Goal: Transaction & Acquisition: Purchase product/service

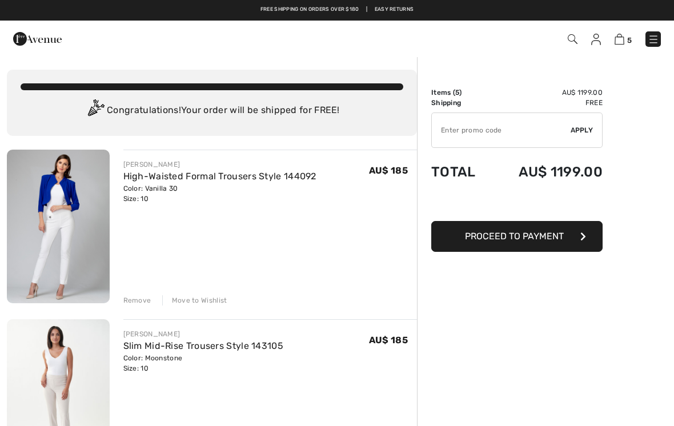
click at [658, 42] on img at bounding box center [653, 39] width 11 height 11
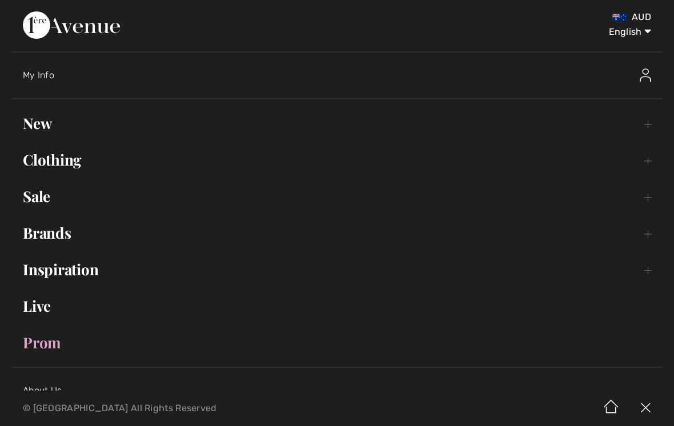
click at [644, 81] on img at bounding box center [645, 76] width 11 height 14
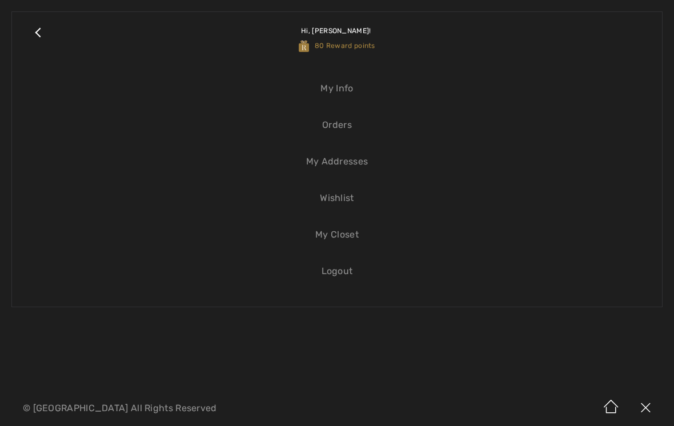
click at [340, 92] on link "My Info" at bounding box center [336, 88] width 627 height 25
click at [540, 233] on link "My Closet" at bounding box center [336, 234] width 627 height 25
click at [42, 45] on link "Close submenu" at bounding box center [37, 38] width 29 height 30
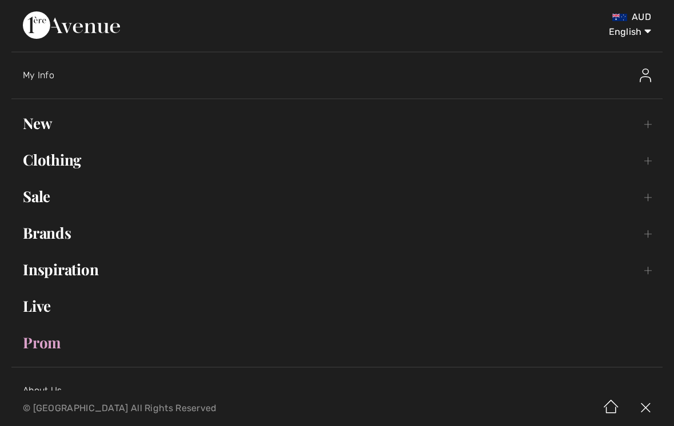
click at [45, 35] on img at bounding box center [71, 24] width 97 height 27
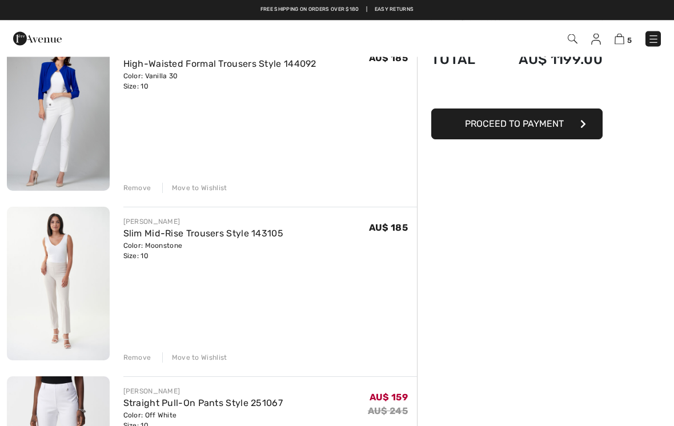
scroll to position [113, 0]
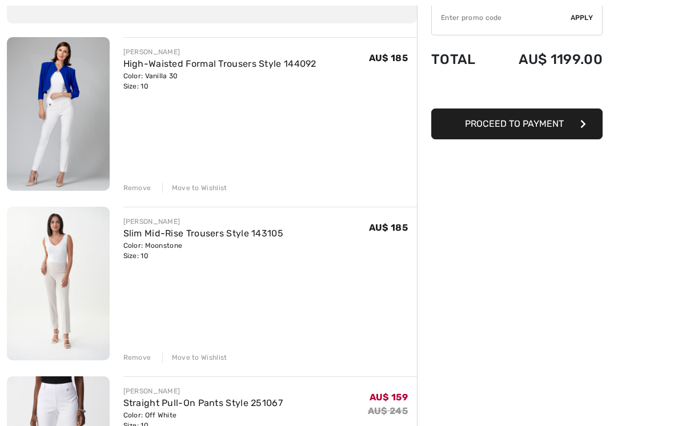
click at [245, 233] on link "Slim Mid-Rise Trousers Style 143105" at bounding box center [203, 233] width 161 height 11
click at [65, 263] on img at bounding box center [58, 284] width 103 height 154
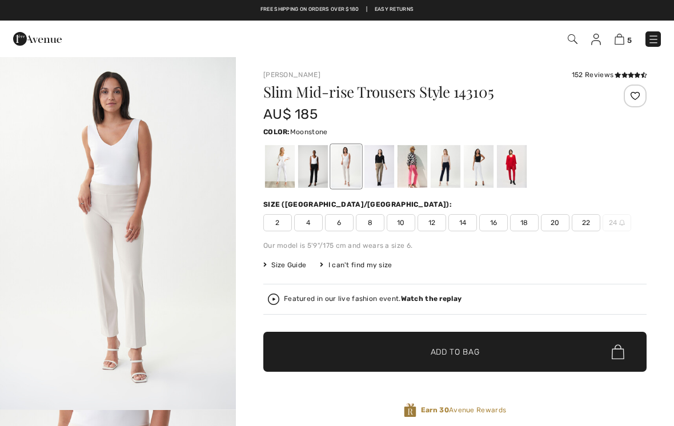
click at [644, 97] on div at bounding box center [635, 96] width 23 height 23
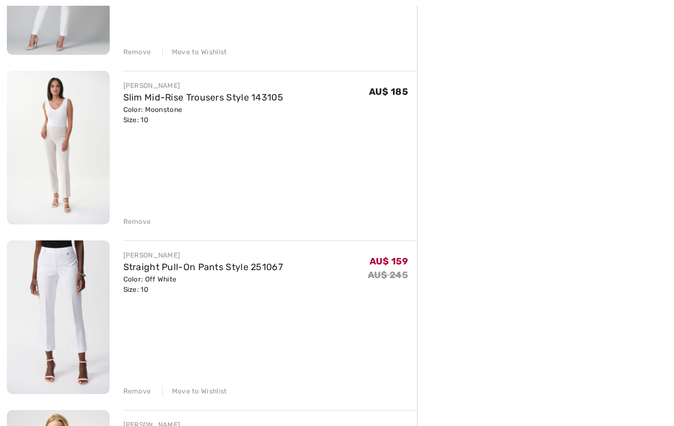
scroll to position [298, 0]
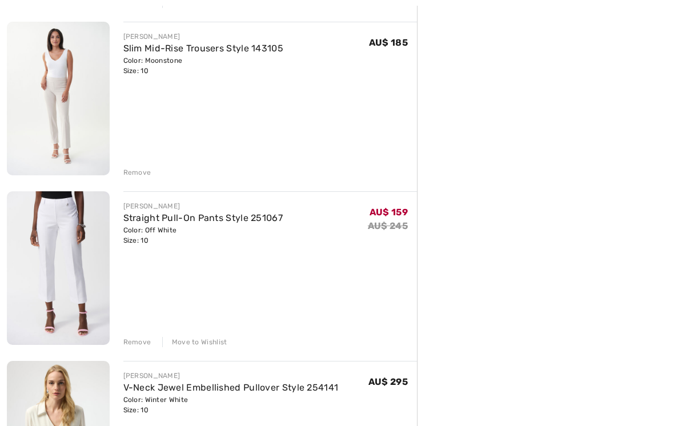
click at [208, 344] on div "Move to Wishlist" at bounding box center [194, 342] width 65 height 10
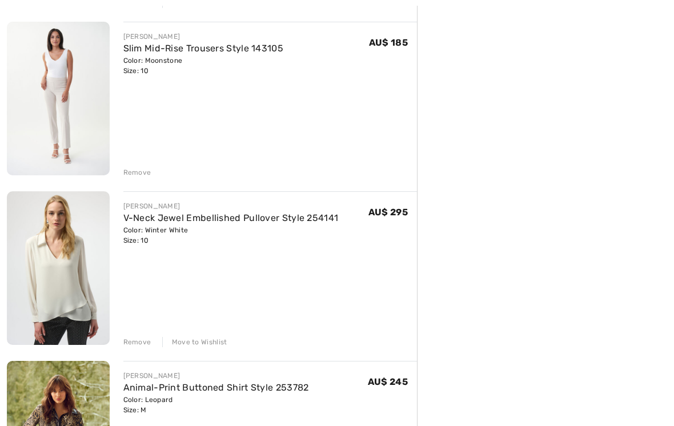
click at [211, 346] on div "Move to Wishlist" at bounding box center [194, 342] width 65 height 10
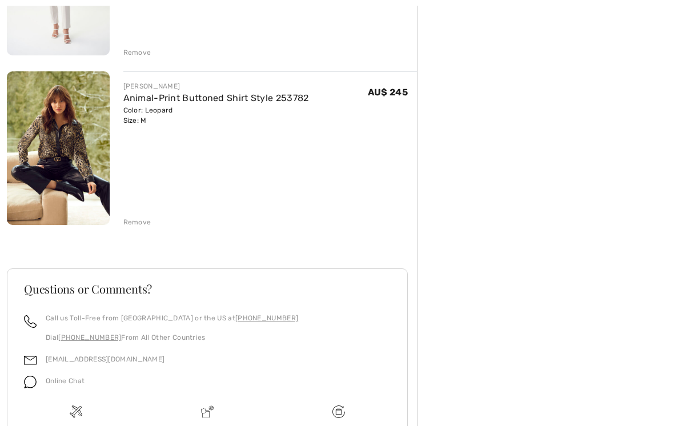
scroll to position [435, 0]
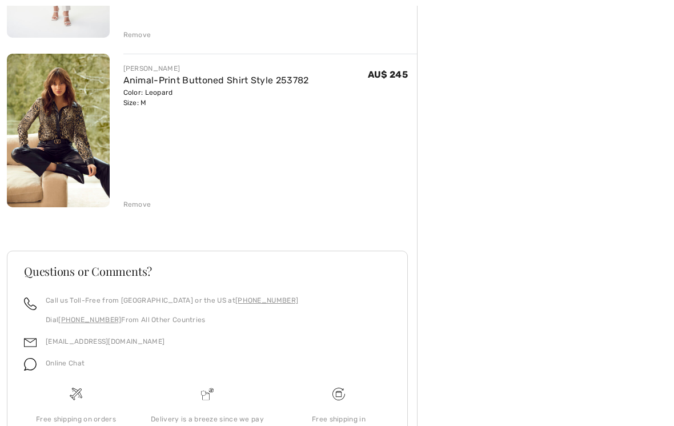
click at [499, 225] on div "Order Summary Details Items ( 3 ) AU$ 615.00 Promo code AU$ 0.00 Shipping Free …" at bounding box center [545, 56] width 257 height 871
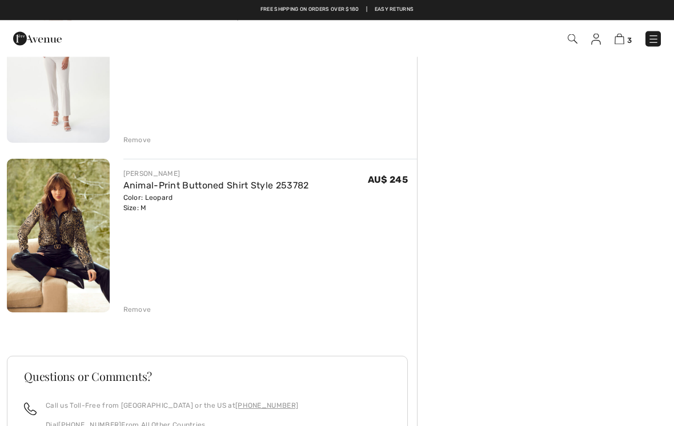
scroll to position [330, 0]
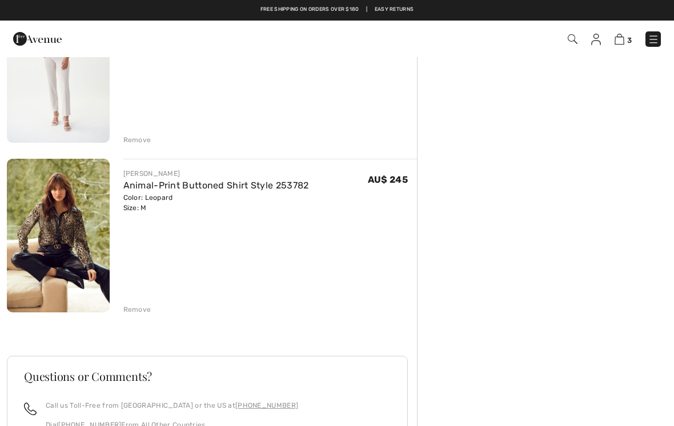
click at [223, 185] on link "Animal-Print Buttoned Shirt Style 253782" at bounding box center [216, 185] width 186 height 11
